Goal: Information Seeking & Learning: Learn about a topic

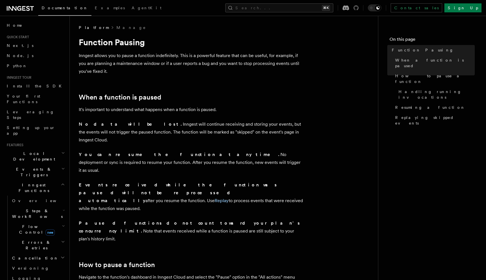
click at [358, 8] on icon at bounding box center [355, 7] width 5 height 5
click at [89, 30] on span "Platform" at bounding box center [94, 28] width 30 height 6
click at [90, 28] on span "Platform" at bounding box center [94, 28] width 30 height 6
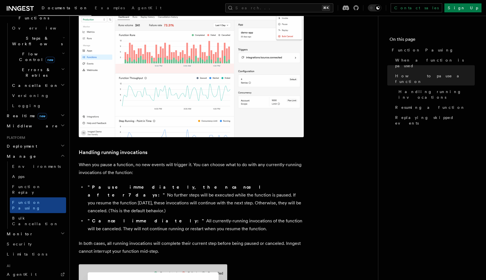
scroll to position [291, 0]
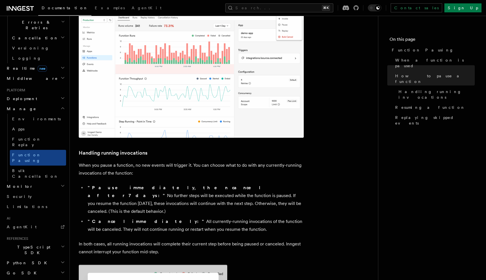
scroll to position [0, 0]
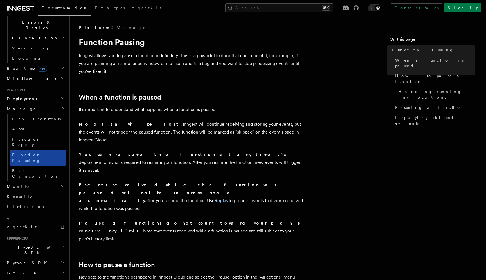
click at [59, 150] on link "Function Pausing" at bounding box center [38, 158] width 56 height 16
click at [30, 88] on h2 "Platform" at bounding box center [35, 90] width 62 height 4
click at [26, 94] on h2 "Deployment" at bounding box center [35, 99] width 62 height 10
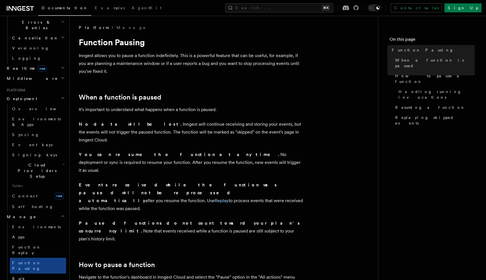
click at [27, 96] on span "Deployment" at bounding box center [20, 99] width 33 height 6
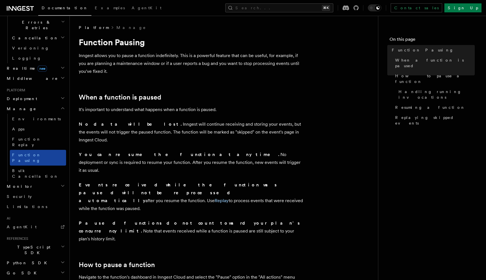
click at [49, 150] on link "Function Pausing" at bounding box center [38, 158] width 56 height 16
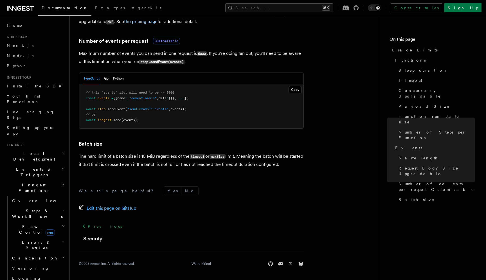
scroll to position [518, 0]
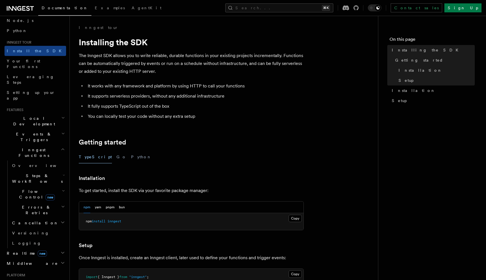
scroll to position [35, 0]
click at [329, 5] on button "Search... ⌘K" at bounding box center [279, 7] width 108 height 9
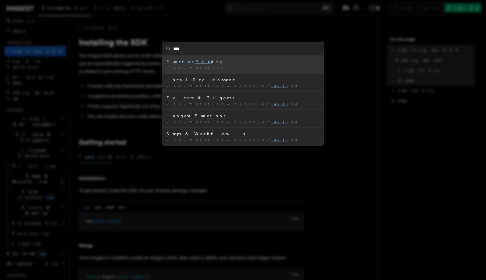
type input "*****"
click at [246, 68] on div "Documentation / Function Pausing /" at bounding box center [242, 68] width 153 height 4
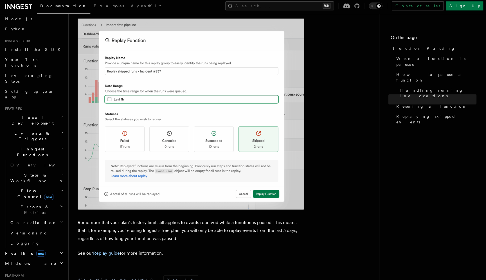
scroll to position [982, 0]
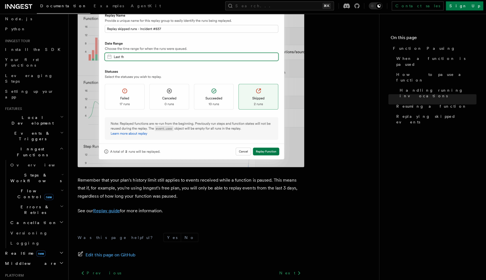
click at [102, 209] on link "Replay guide" at bounding box center [107, 211] width 26 height 5
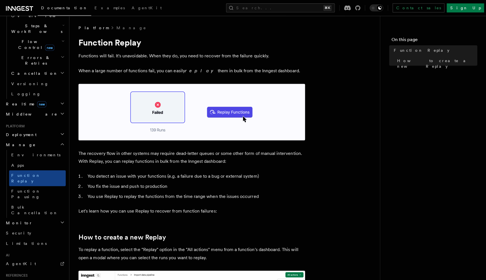
scroll to position [185, 0]
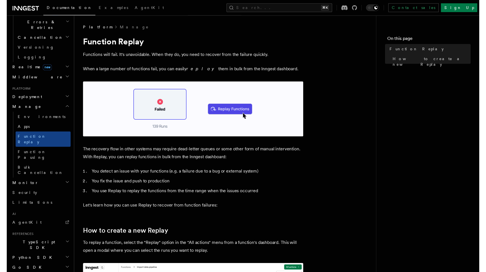
scroll to position [241, 0]
